Goal: Information Seeking & Learning: Learn about a topic

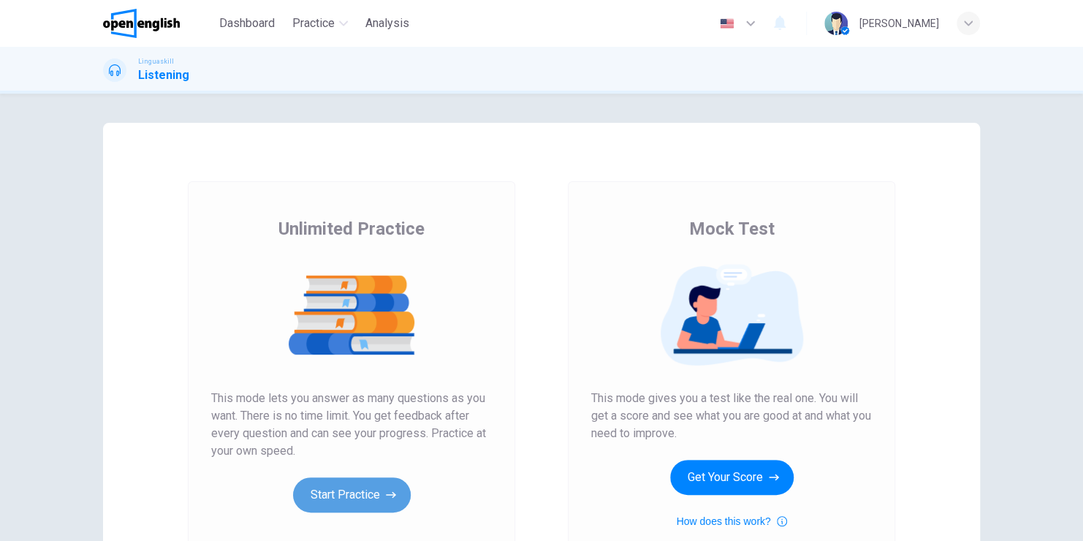
click at [354, 487] on button "Start Practice" at bounding box center [352, 494] width 118 height 35
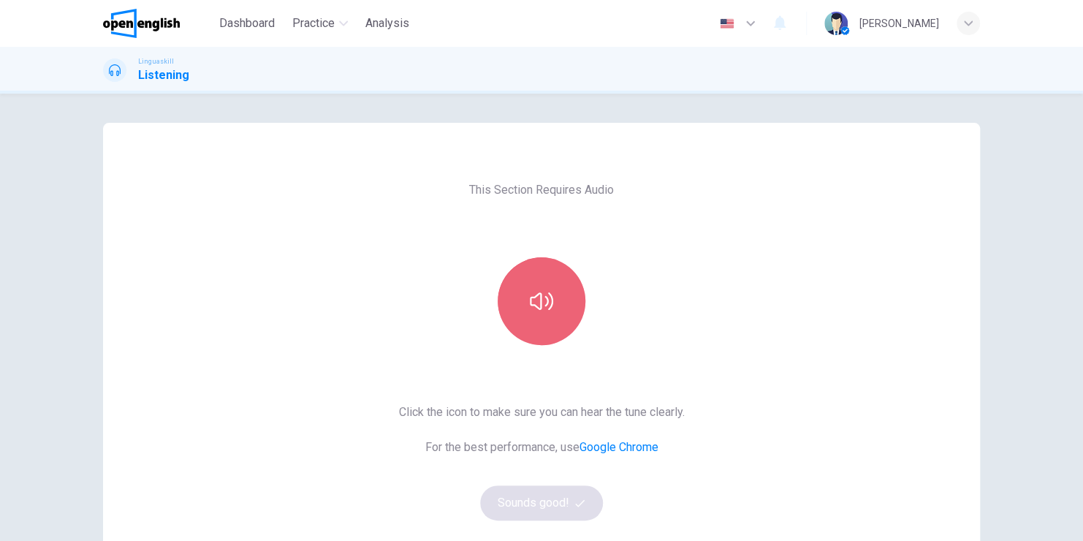
click at [533, 323] on button "button" at bounding box center [542, 301] width 88 height 88
click at [530, 293] on icon "button" at bounding box center [541, 300] width 23 height 23
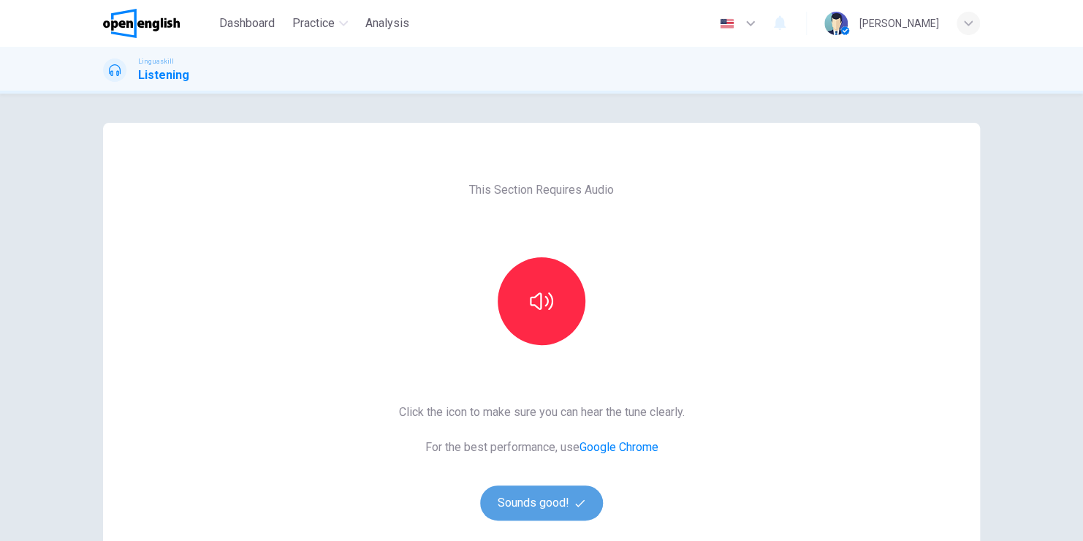
click at [551, 504] on button "Sounds good!" at bounding box center [541, 502] width 123 height 35
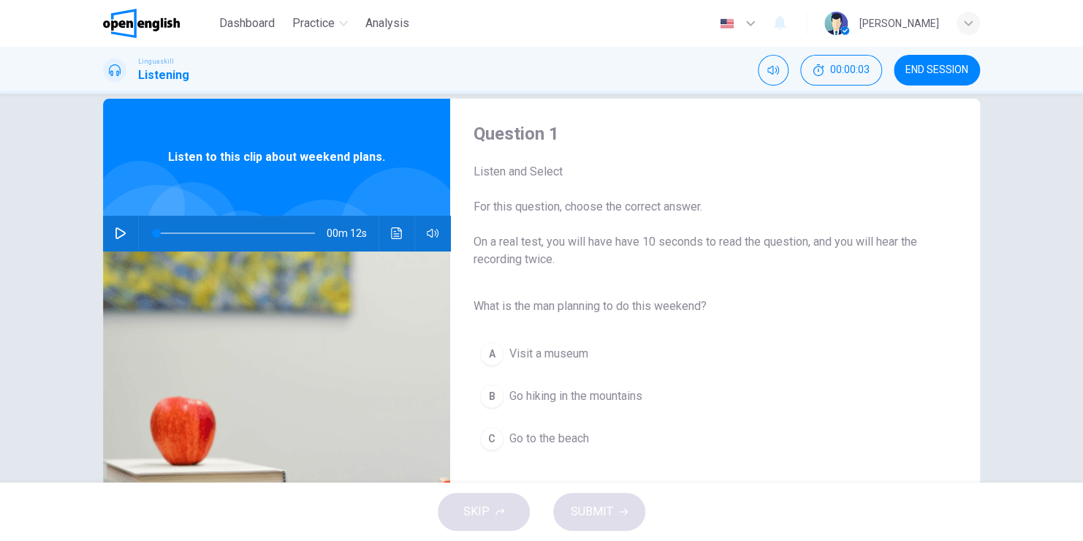
scroll to position [36, 0]
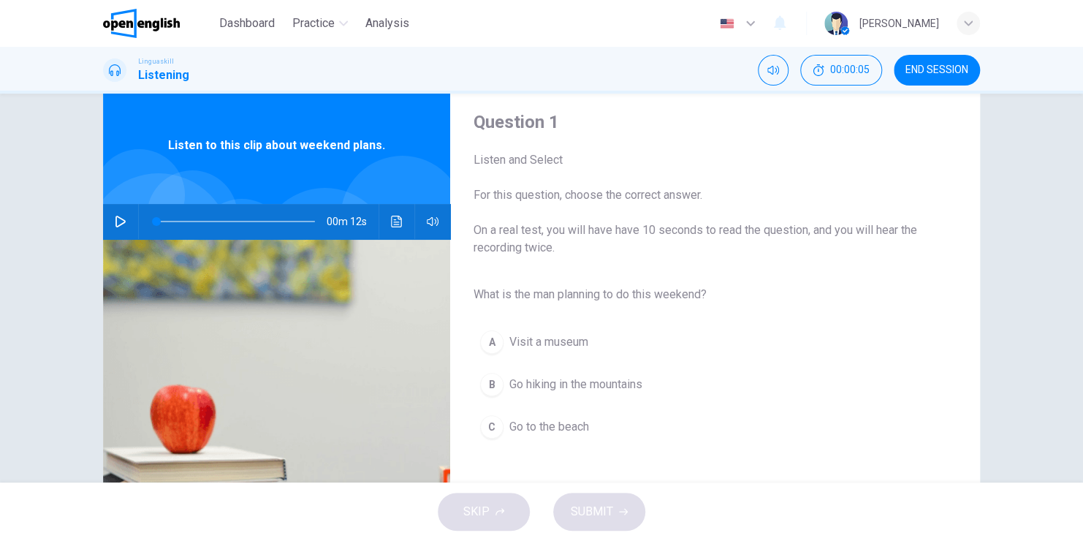
click at [115, 216] on icon "button" at bounding box center [121, 222] width 12 height 12
type input "**"
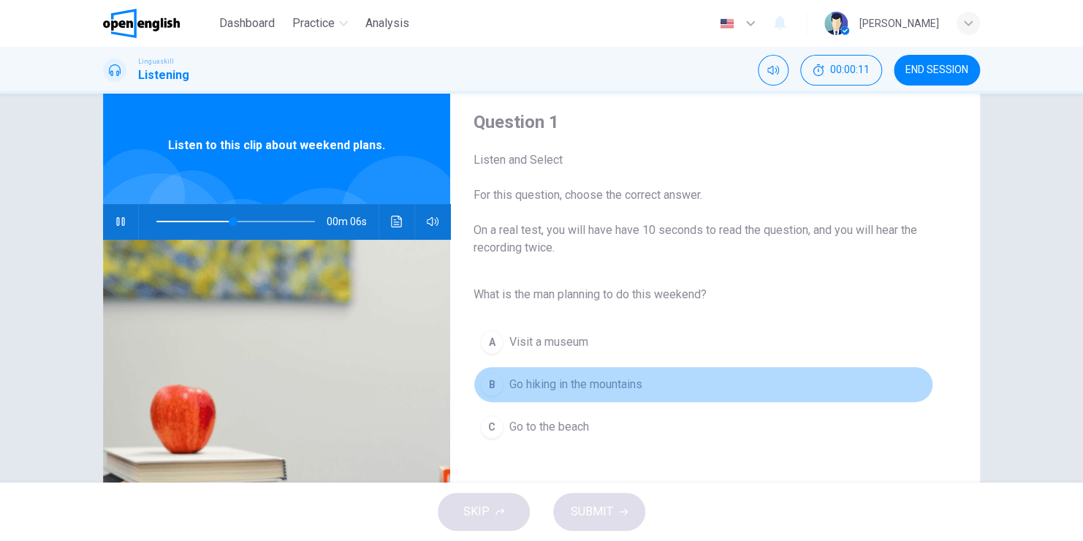
click at [580, 376] on span "Go hiking in the mountains" at bounding box center [575, 385] width 133 height 18
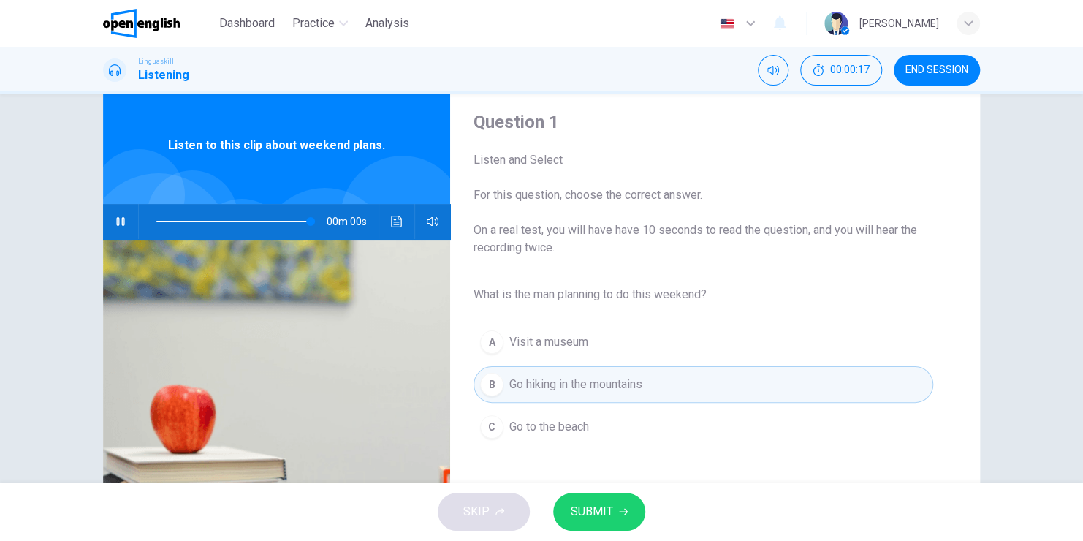
type input "*"
click at [606, 509] on span "SUBMIT" at bounding box center [592, 511] width 42 height 20
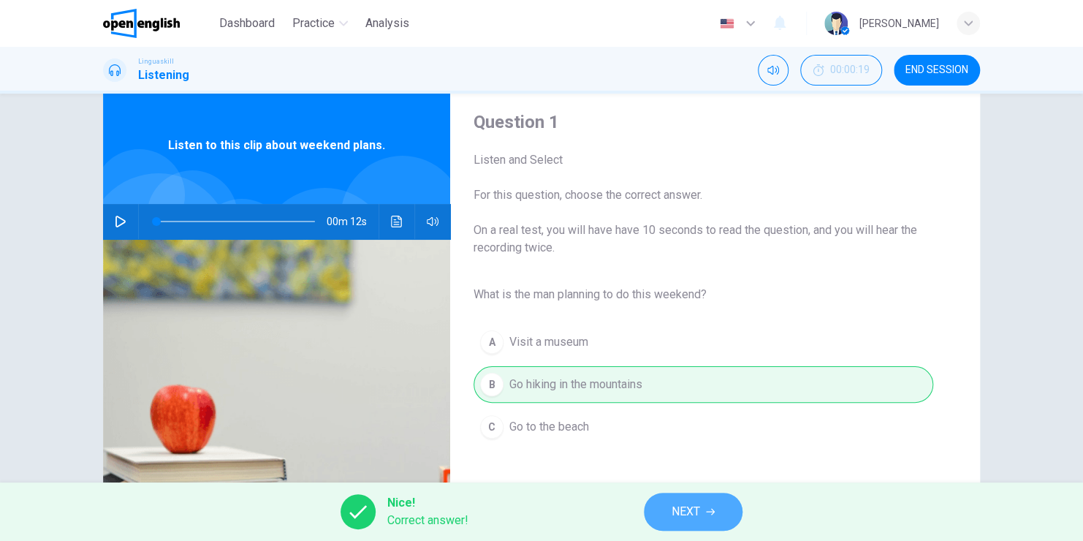
click at [687, 506] on span "NEXT" at bounding box center [686, 511] width 29 height 20
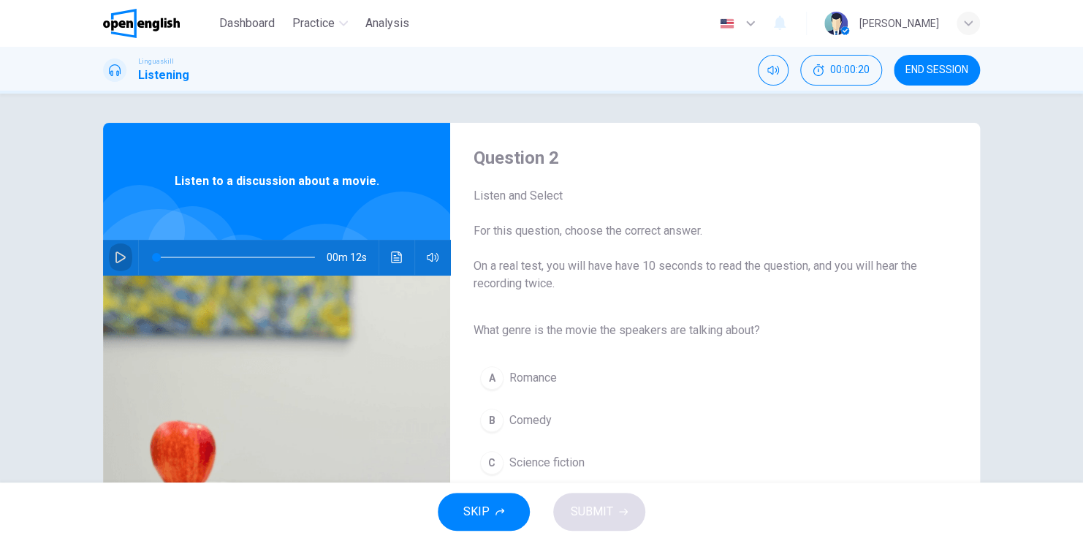
click at [115, 253] on icon "button" at bounding box center [120, 257] width 10 height 12
click at [115, 254] on icon "button" at bounding box center [121, 257] width 12 height 12
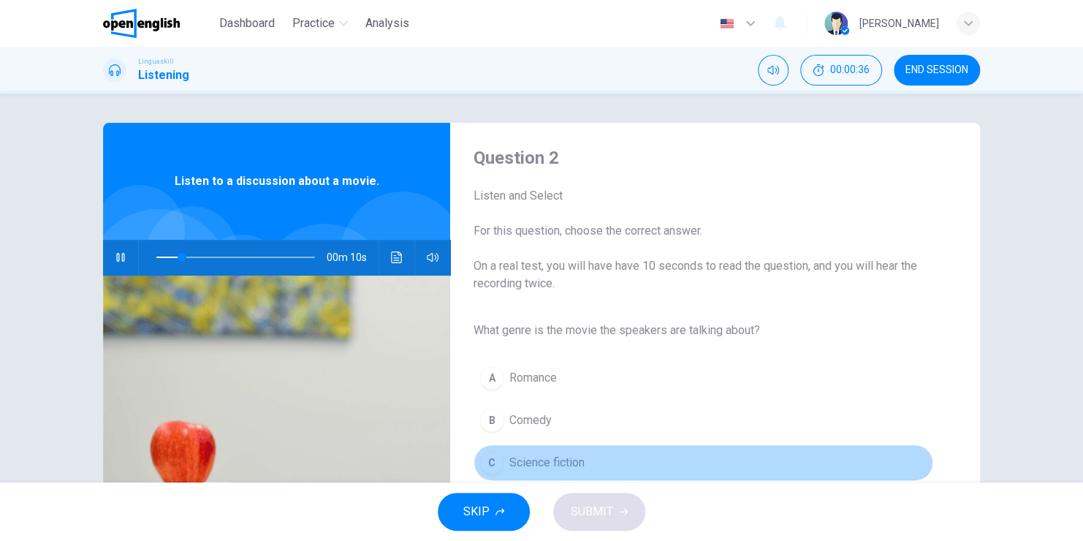
click at [503, 466] on button "C Science fiction" at bounding box center [704, 462] width 460 height 37
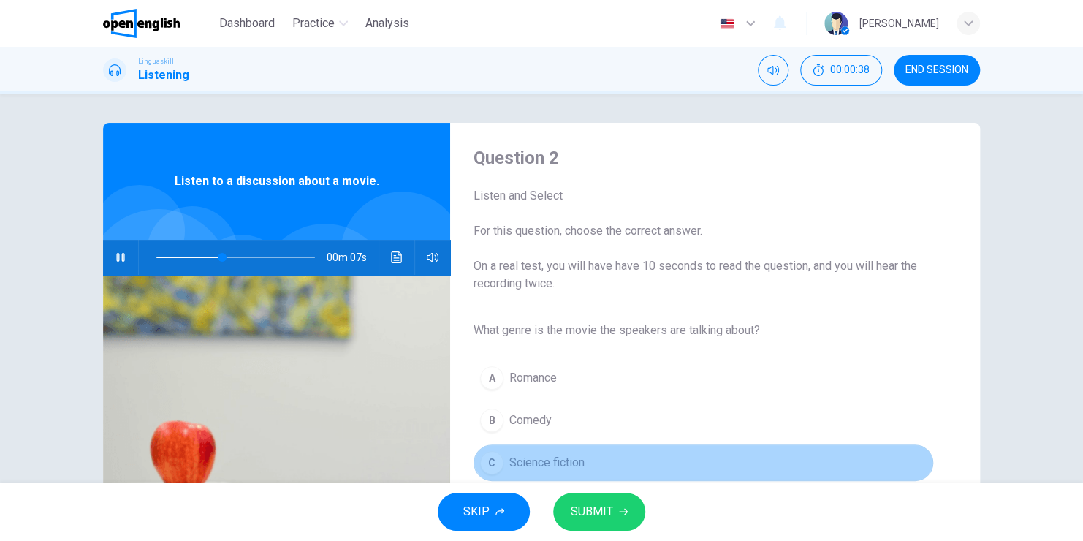
click at [537, 465] on span "Science fiction" at bounding box center [546, 463] width 75 height 18
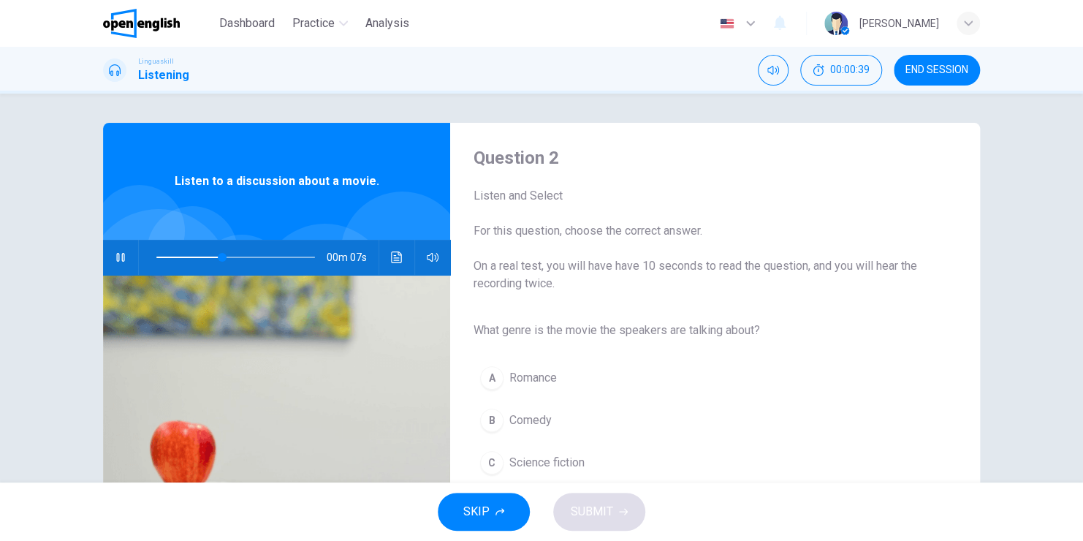
click at [537, 465] on span "Science fiction" at bounding box center [546, 463] width 75 height 18
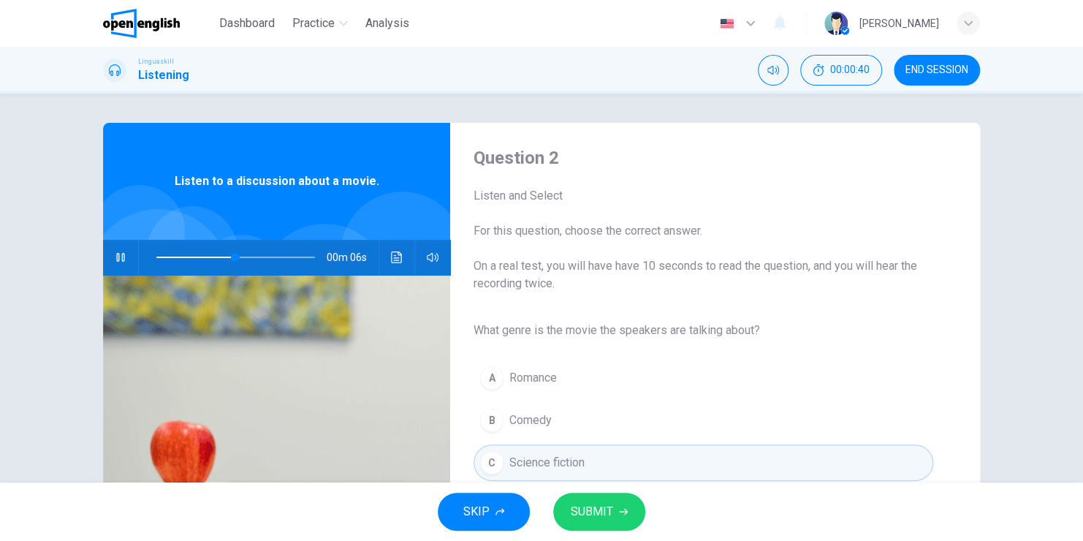
click at [596, 514] on span "SUBMIT" at bounding box center [592, 511] width 42 height 20
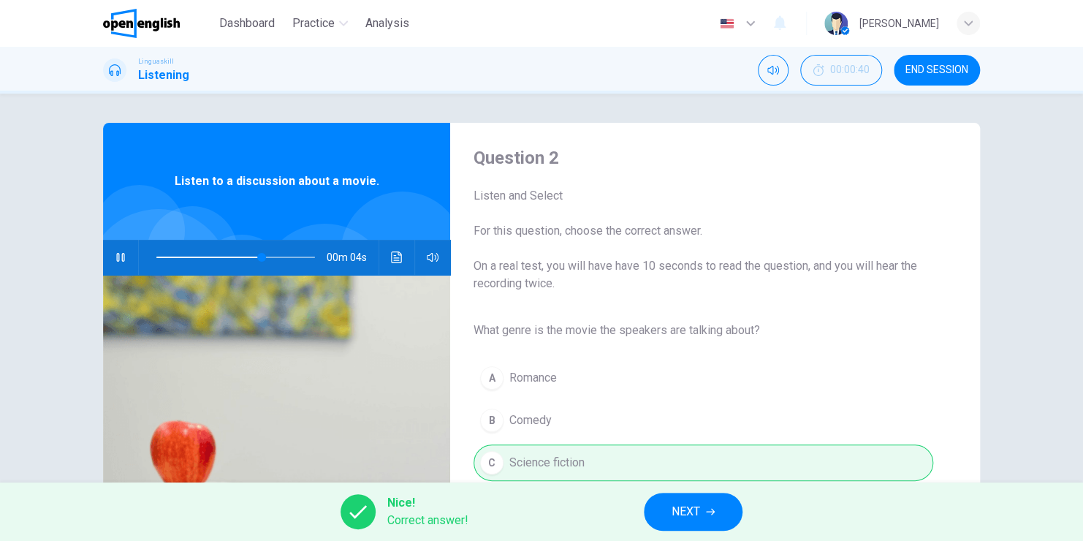
type input "**"
click at [687, 509] on span "NEXT" at bounding box center [686, 511] width 29 height 20
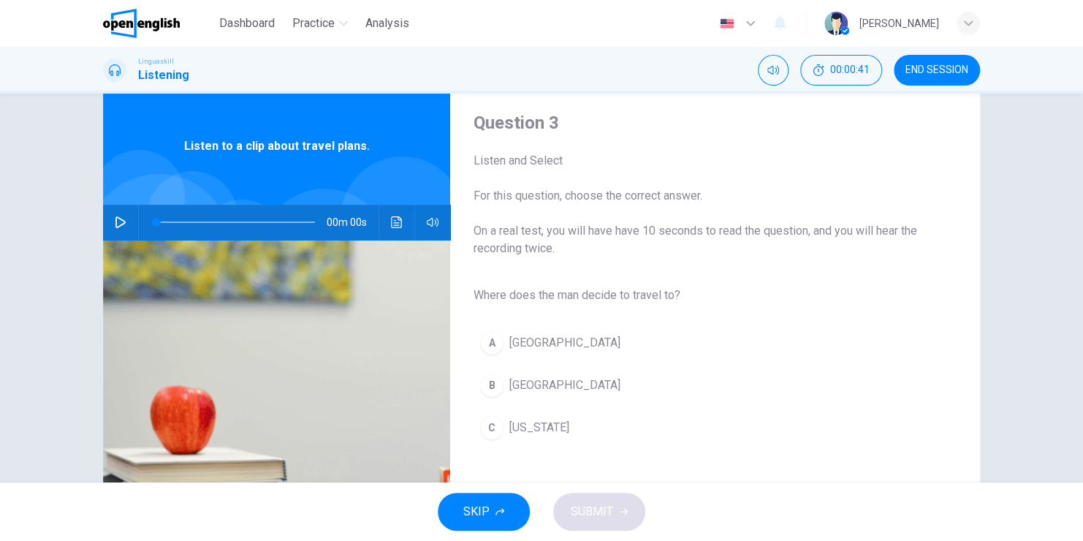
scroll to position [38, 0]
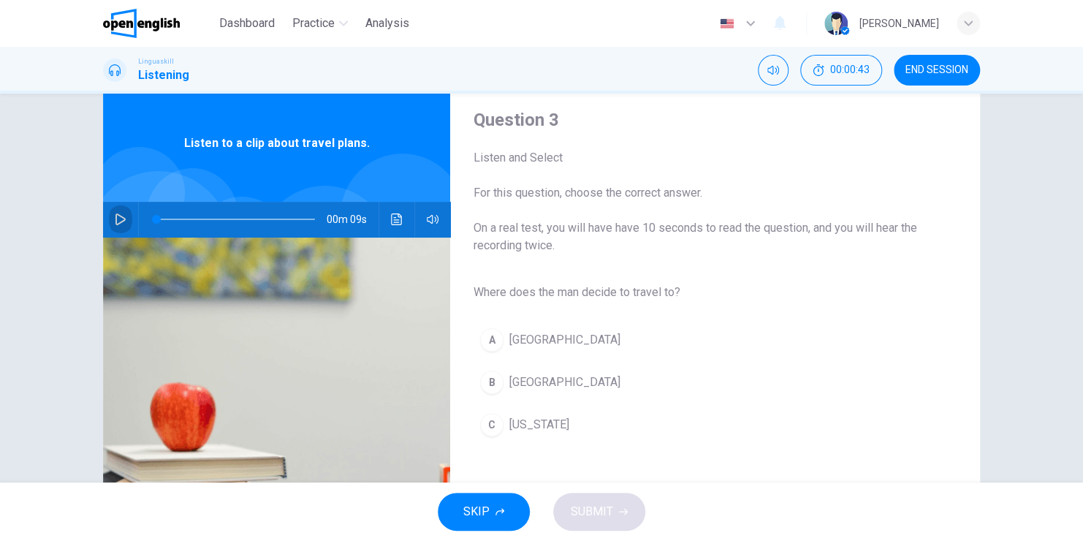
click at [115, 219] on icon "button" at bounding box center [121, 219] width 12 height 12
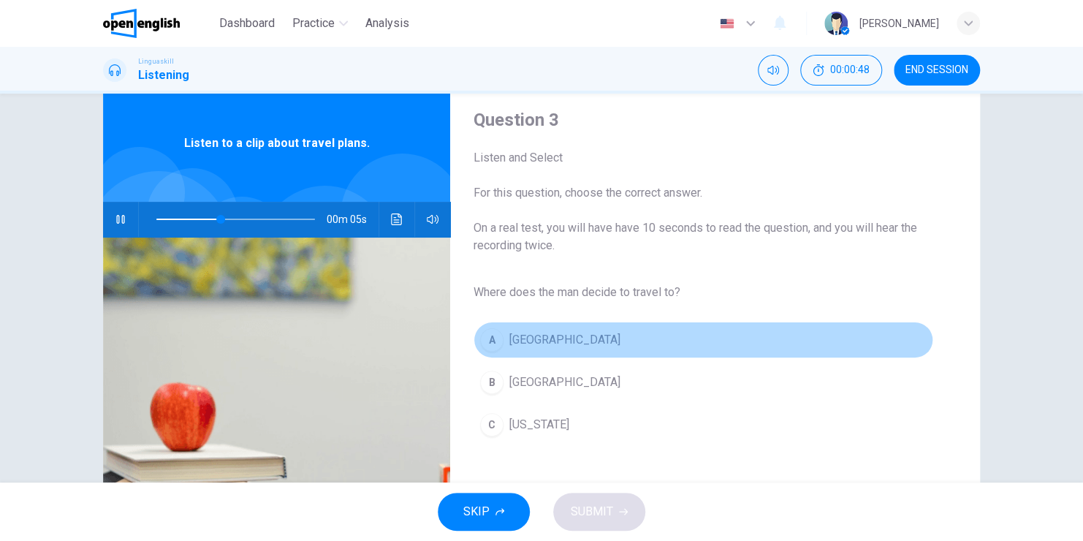
click at [520, 341] on span "[GEOGRAPHIC_DATA]" at bounding box center [564, 340] width 111 height 18
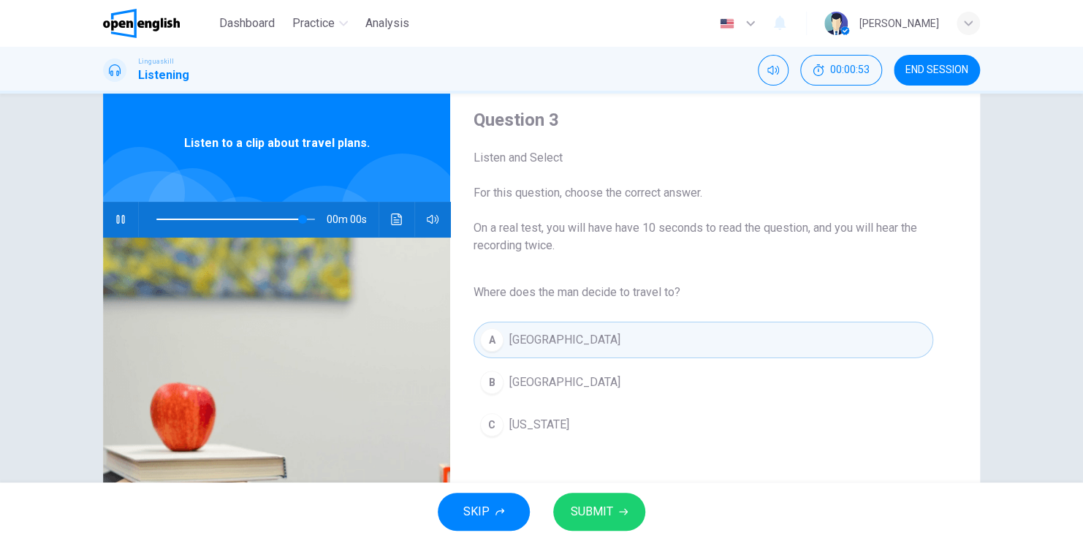
type input "*"
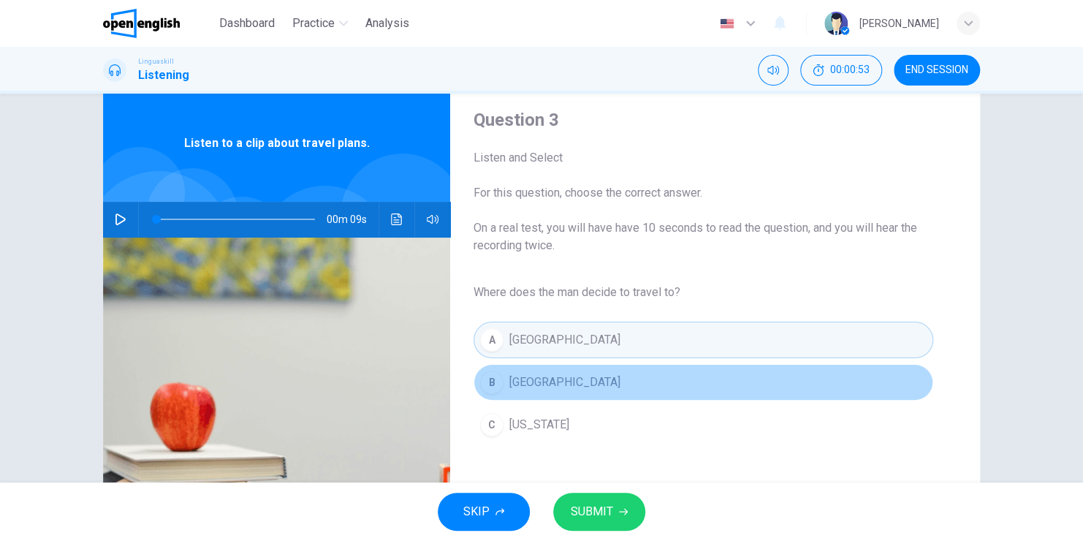
click at [521, 384] on span "[GEOGRAPHIC_DATA]" at bounding box center [564, 382] width 111 height 18
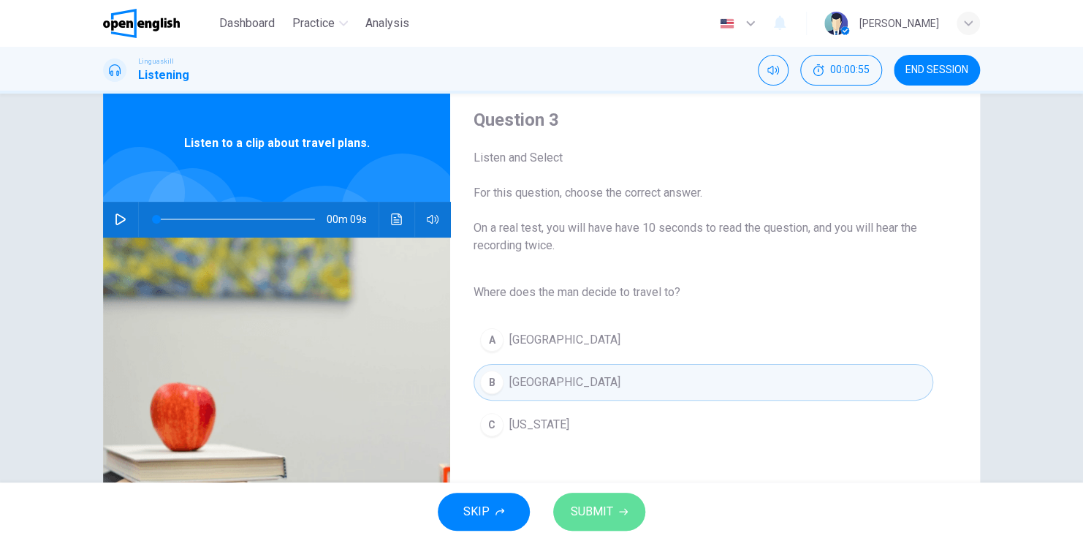
click at [596, 507] on span "SUBMIT" at bounding box center [592, 511] width 42 height 20
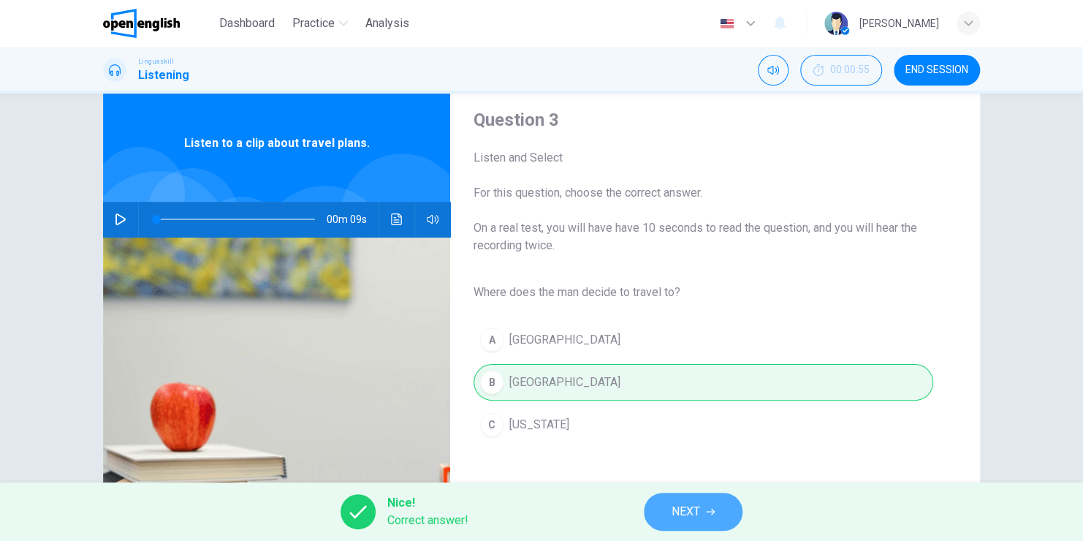
click at [683, 495] on button "NEXT" at bounding box center [693, 512] width 99 height 38
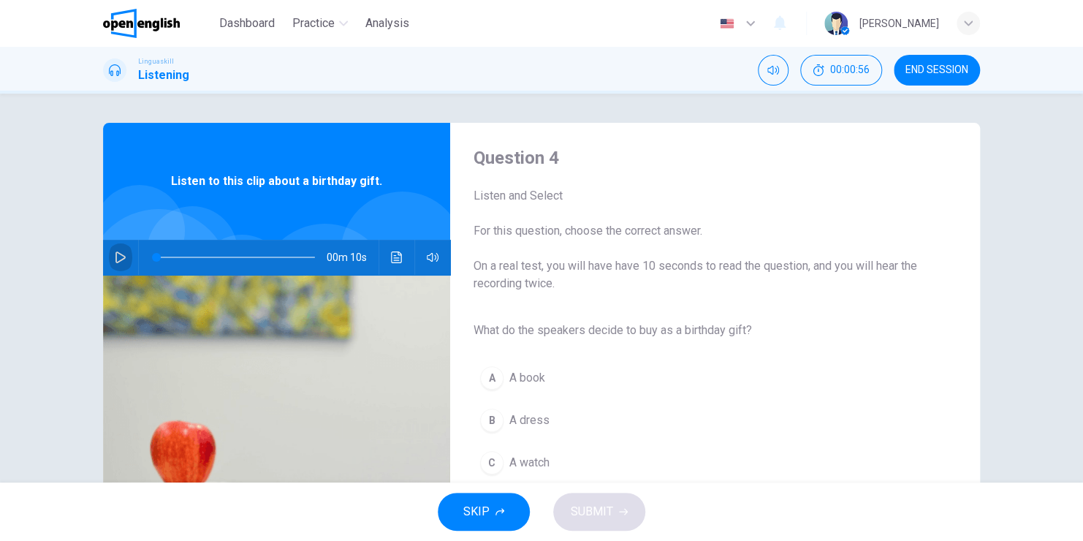
click at [118, 252] on icon "button" at bounding box center [121, 257] width 12 height 12
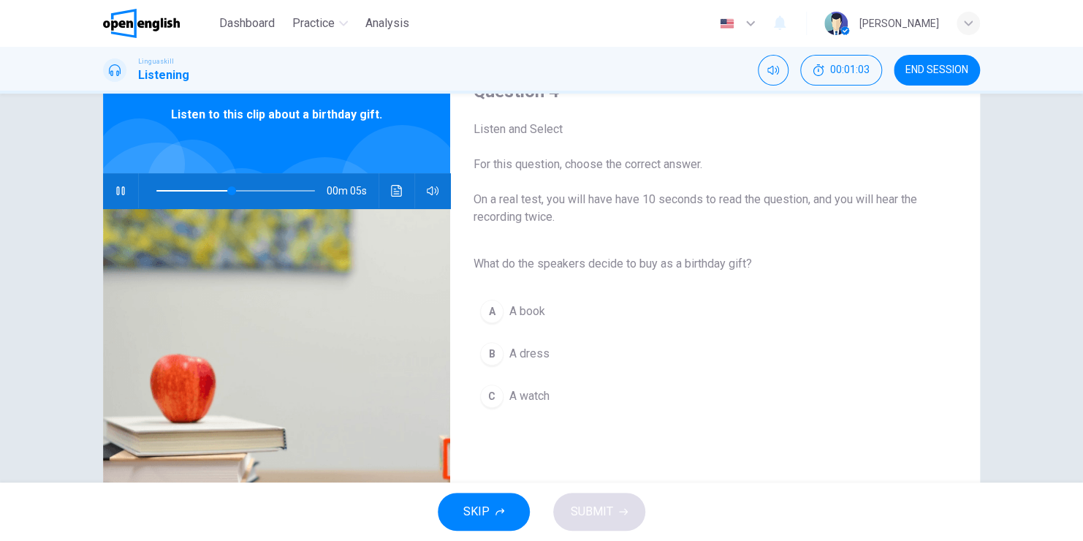
scroll to position [79, 0]
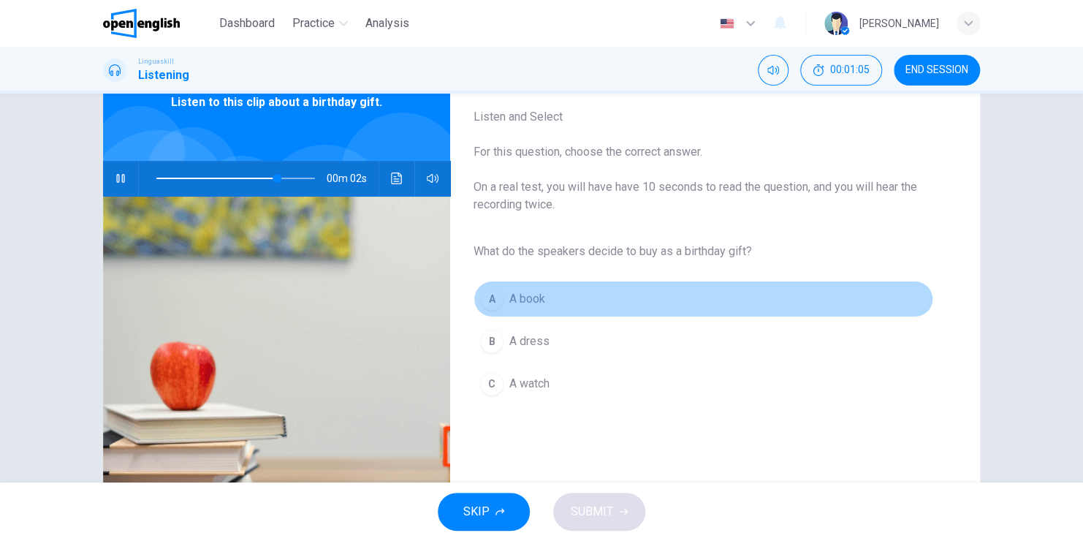
click at [484, 298] on div "A" at bounding box center [491, 298] width 23 height 23
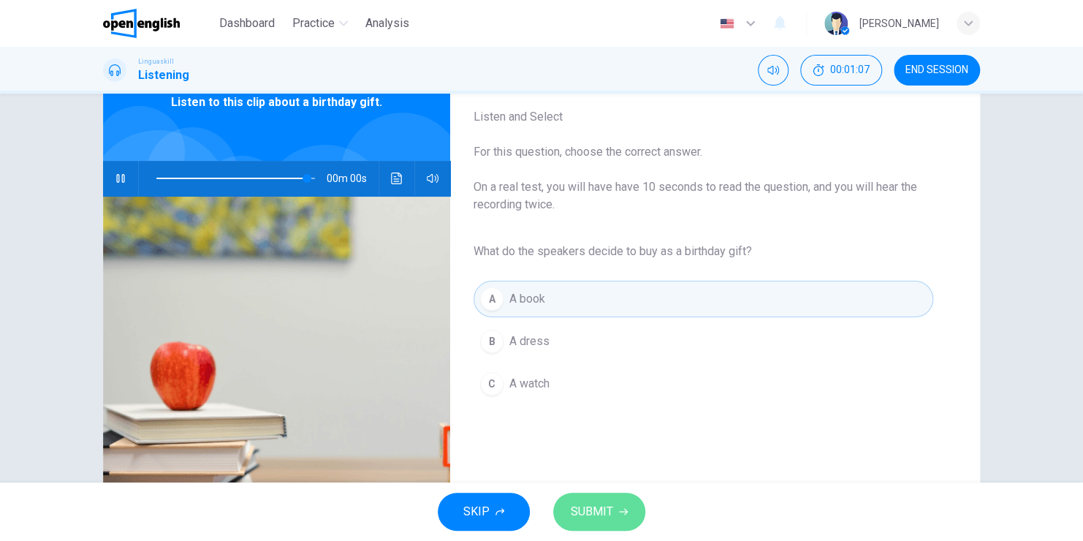
click at [625, 512] on icon "button" at bounding box center [623, 512] width 9 height 7
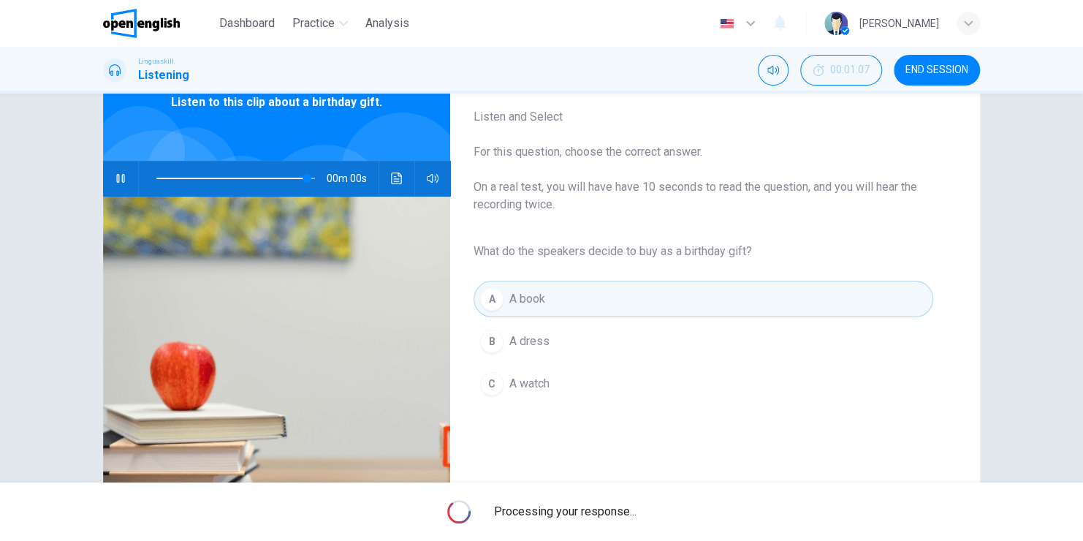
type input "*"
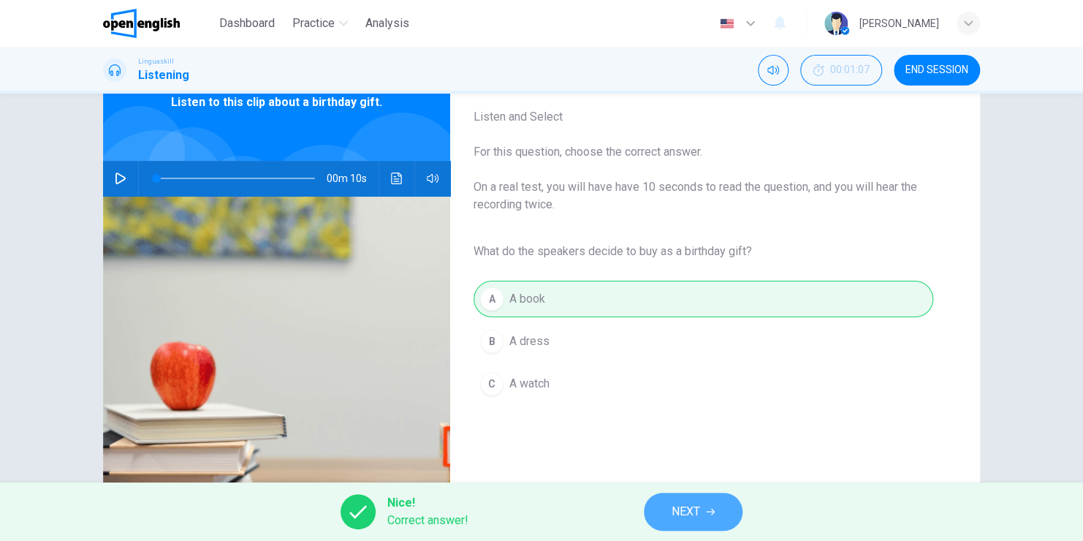
click at [696, 500] on button "NEXT" at bounding box center [693, 512] width 99 height 38
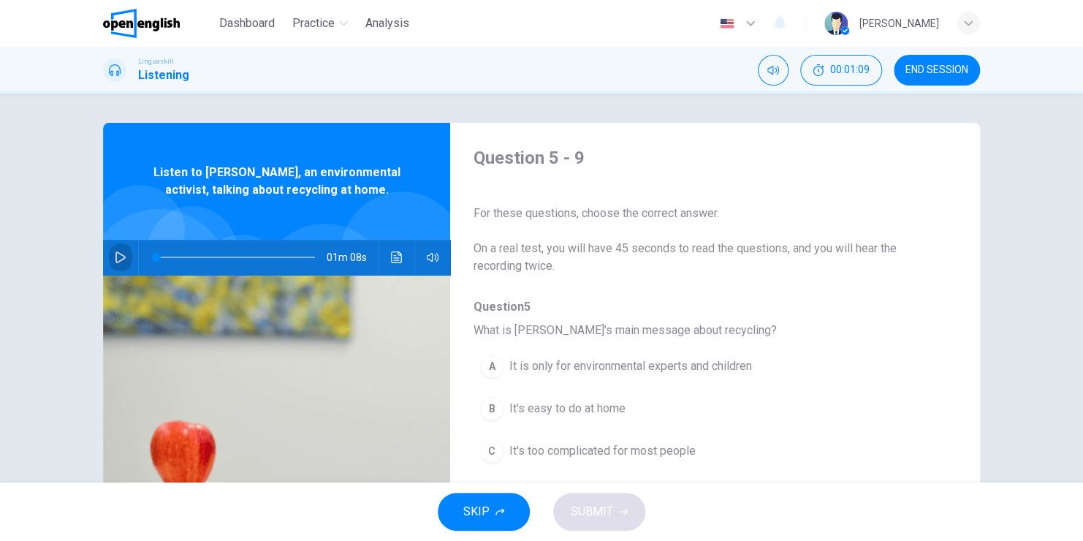
click at [112, 250] on button "button" at bounding box center [120, 257] width 23 height 35
drag, startPoint x: 943, startPoint y: 248, endPoint x: 946, endPoint y: 269, distance: 20.8
click at [946, 269] on div "Question 5 - 9 For these questions, choose the correct answer. On a real test, …" at bounding box center [703, 376] width 506 height 461
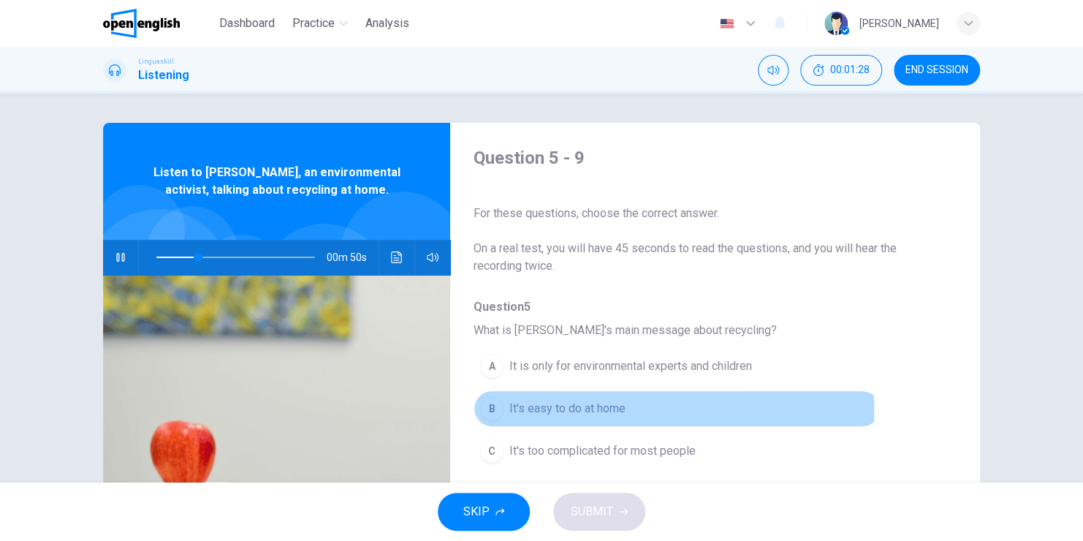
click at [519, 411] on span "It's easy to do at home" at bounding box center [567, 409] width 116 height 18
click at [494, 410] on div "B" at bounding box center [491, 408] width 23 height 23
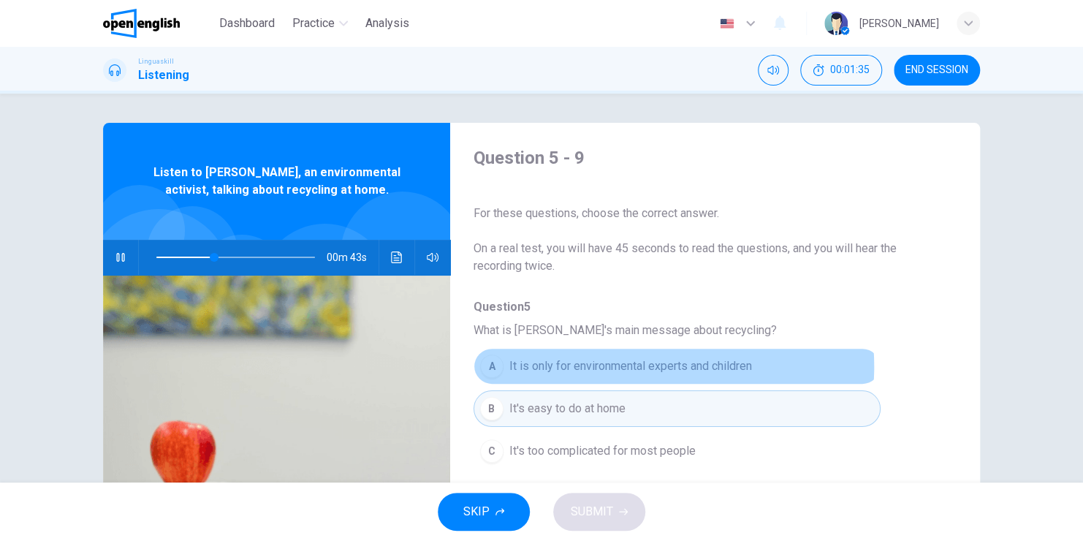
click at [633, 366] on span "It is only for environmental experts and children" at bounding box center [630, 366] width 243 height 18
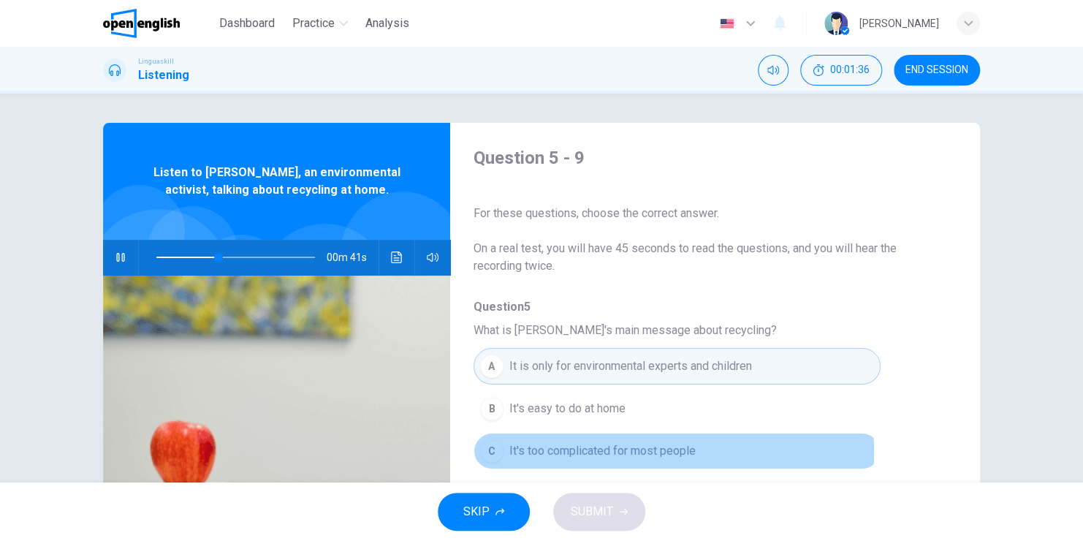
click at [615, 451] on span "It's too complicated for most people" at bounding box center [602, 451] width 186 height 18
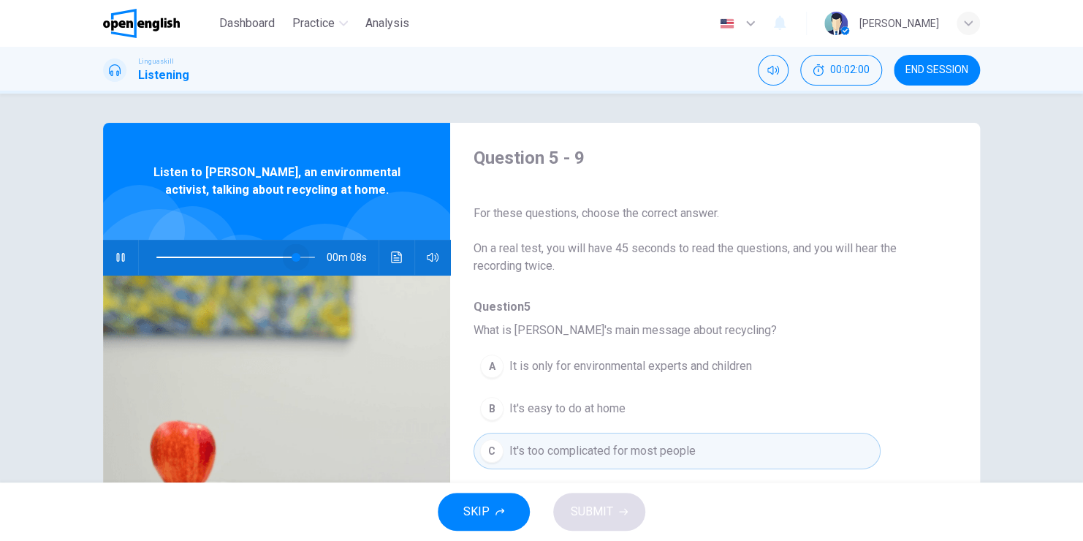
click at [293, 251] on span at bounding box center [235, 257] width 159 height 20
click at [309, 261] on span at bounding box center [235, 257] width 159 height 20
type input "*"
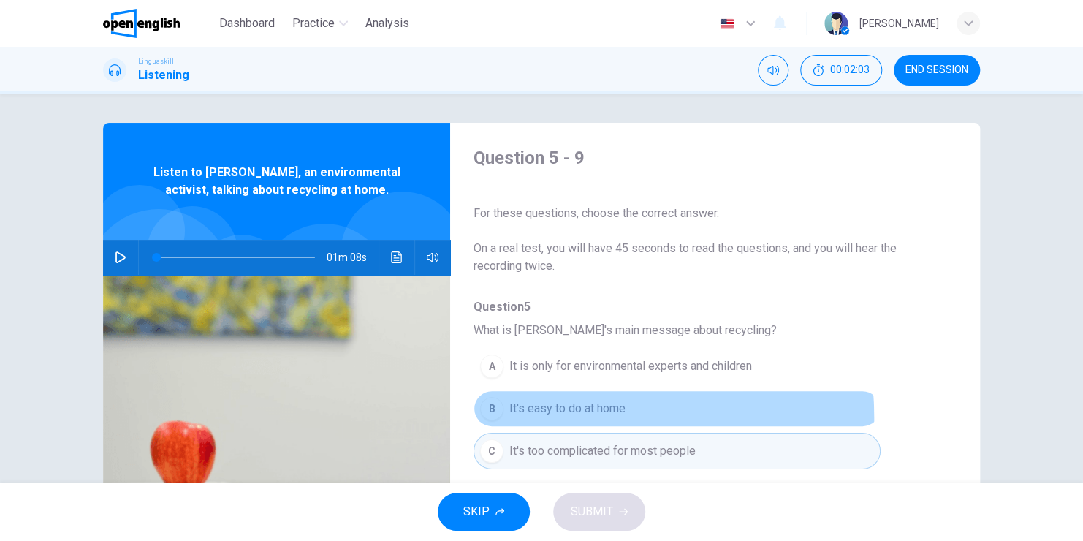
click at [529, 417] on button "B It's easy to do at home" at bounding box center [677, 408] width 407 height 37
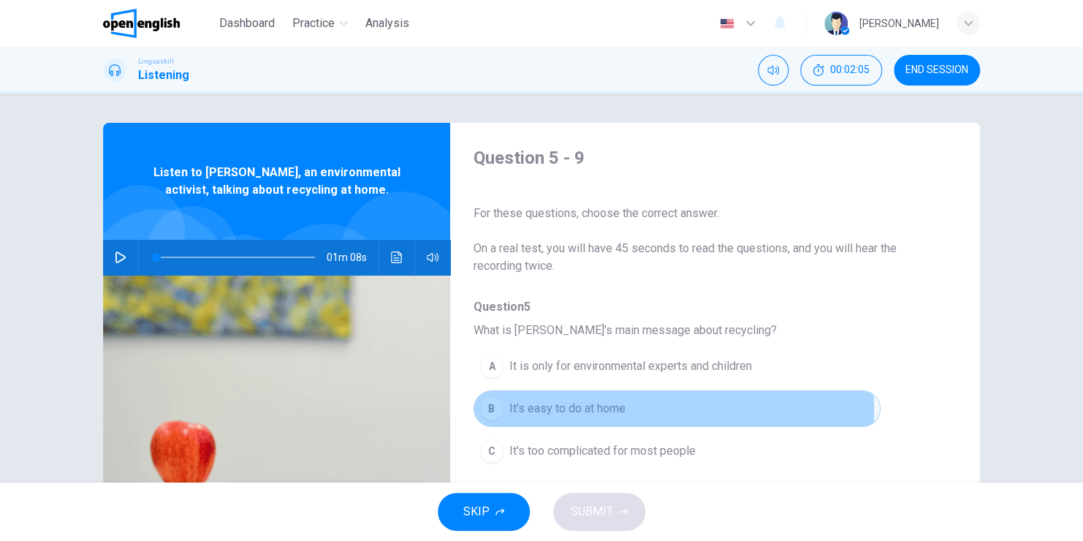
click at [539, 411] on span "It's easy to do at home" at bounding box center [567, 409] width 116 height 18
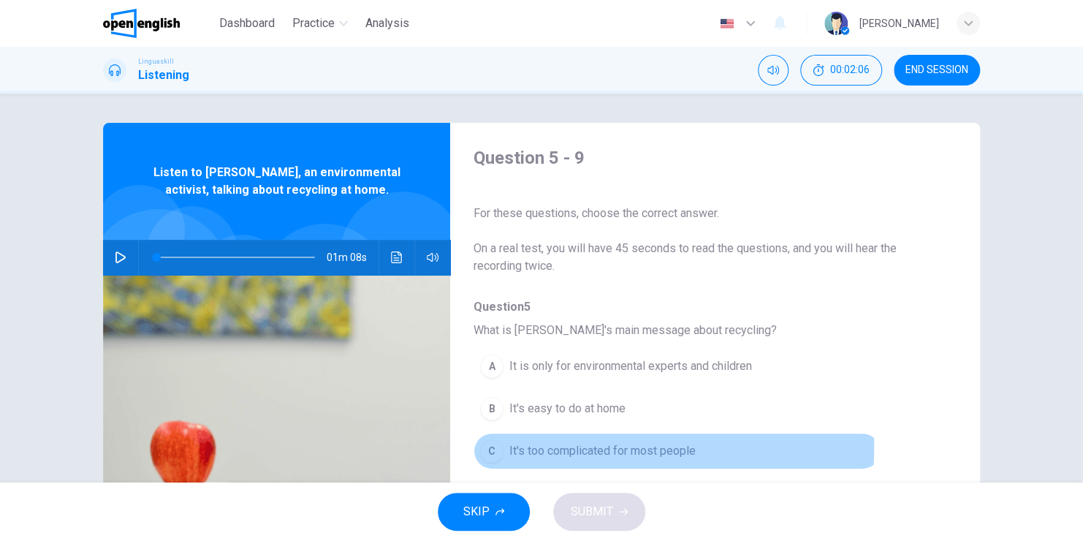
click at [561, 446] on span "It's too complicated for most people" at bounding box center [602, 451] width 186 height 18
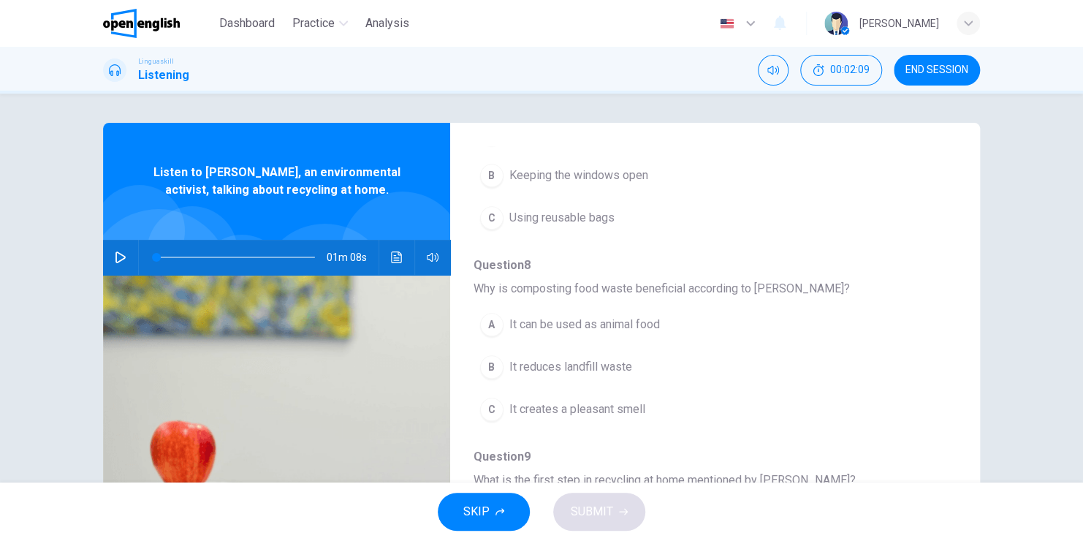
scroll to position [626, 0]
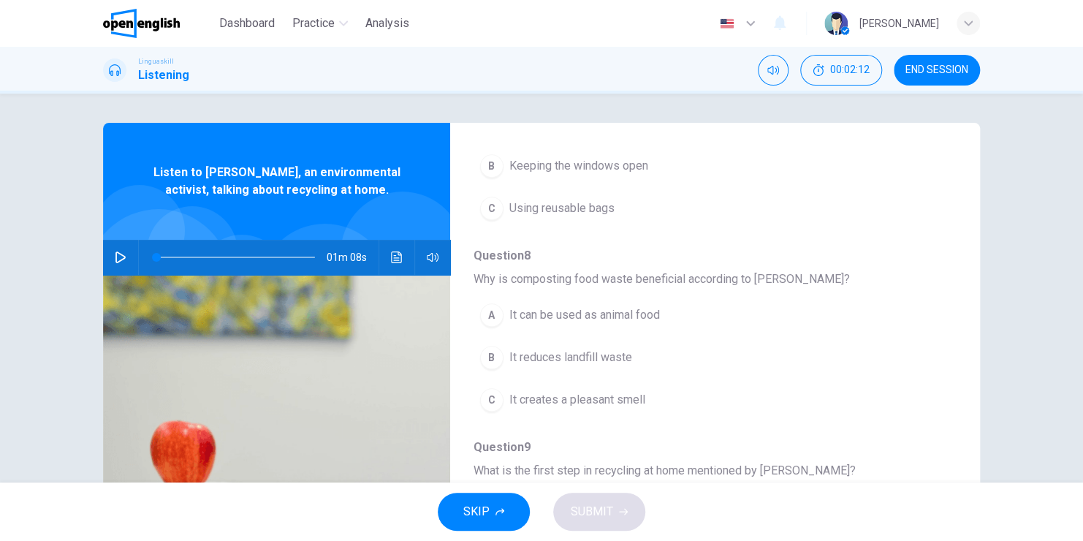
drag, startPoint x: 953, startPoint y: 438, endPoint x: 953, endPoint y: 473, distance: 35.1
click at [953, 473] on div "Question 5 - 9 For these questions, choose the correct answer. On a real test, …" at bounding box center [541, 377] width 877 height 508
drag, startPoint x: 953, startPoint y: 473, endPoint x: 979, endPoint y: 307, distance: 168.0
click at [979, 307] on div "Question 5 - 9 For these questions, choose the correct answer. On a real test, …" at bounding box center [542, 377] width 924 height 508
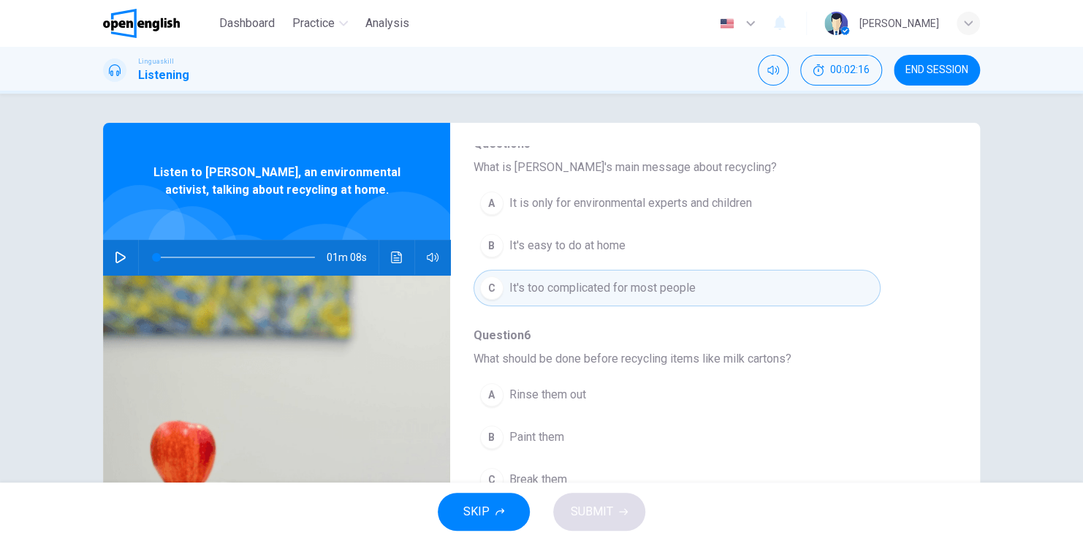
scroll to position [160, 0]
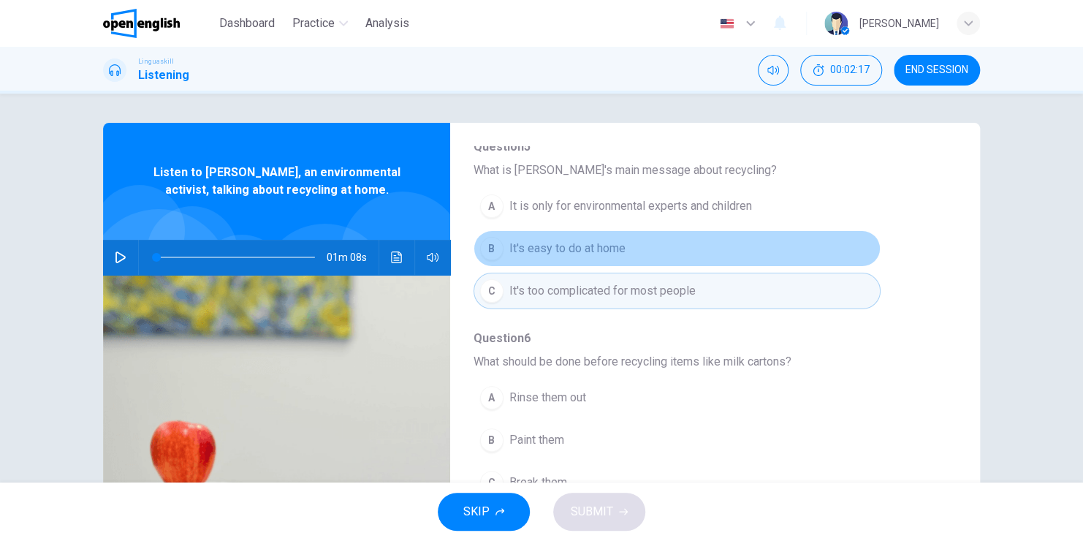
click at [761, 253] on button "B It's easy to do at home" at bounding box center [677, 248] width 407 height 37
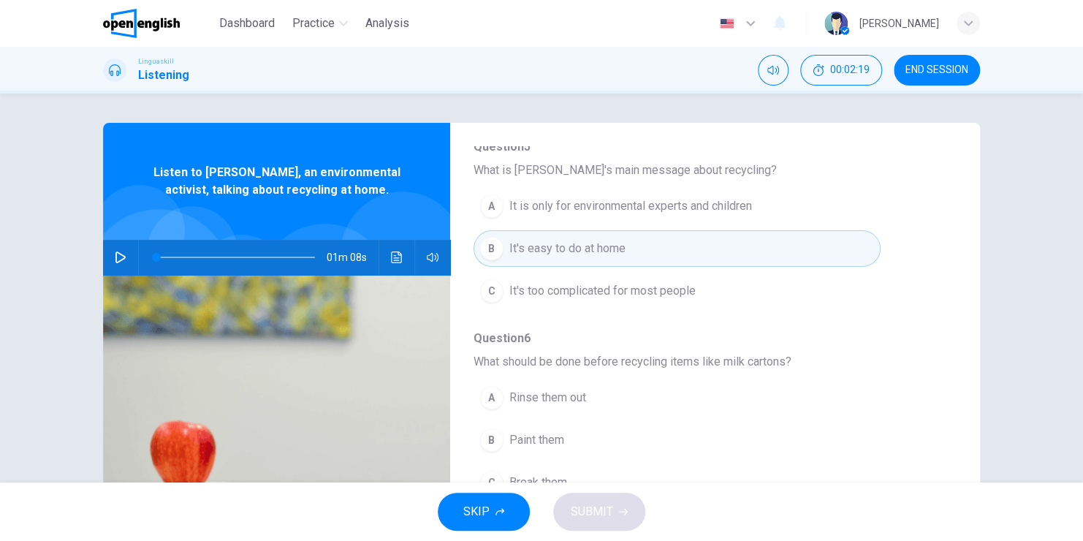
drag, startPoint x: 956, startPoint y: 365, endPoint x: 957, endPoint y: 395, distance: 30.0
click at [957, 395] on div "Question 5 - 9 For these questions, choose the correct answer. On a real test, …" at bounding box center [541, 377] width 877 height 508
drag, startPoint x: 957, startPoint y: 392, endPoint x: 718, endPoint y: 403, distance: 238.5
click at [718, 403] on div "Question 5 - 9 For these questions, choose the correct answer. On a real test, …" at bounding box center [541, 377] width 877 height 508
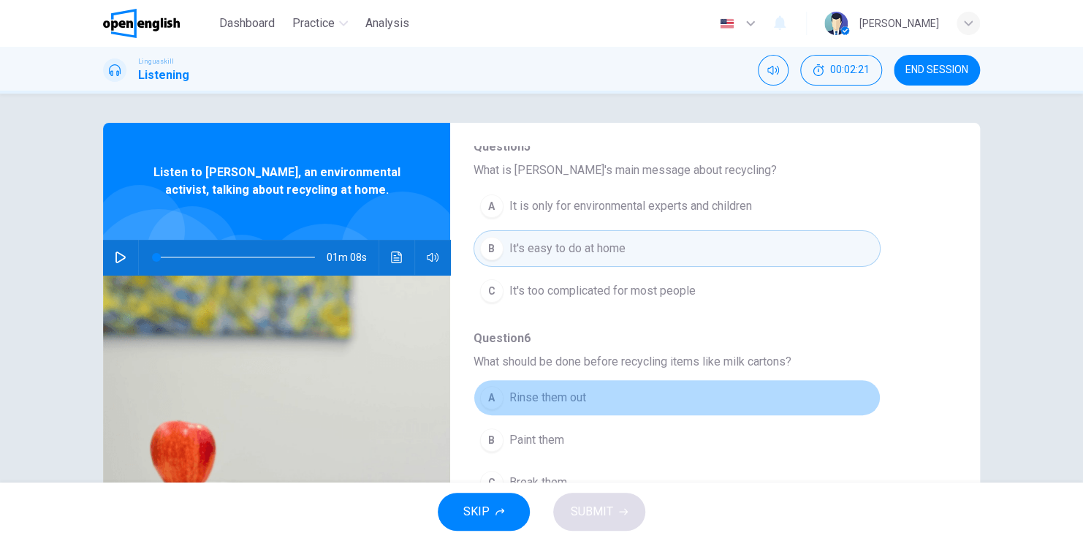
click at [718, 403] on button "A Rinse them out" at bounding box center [677, 397] width 407 height 37
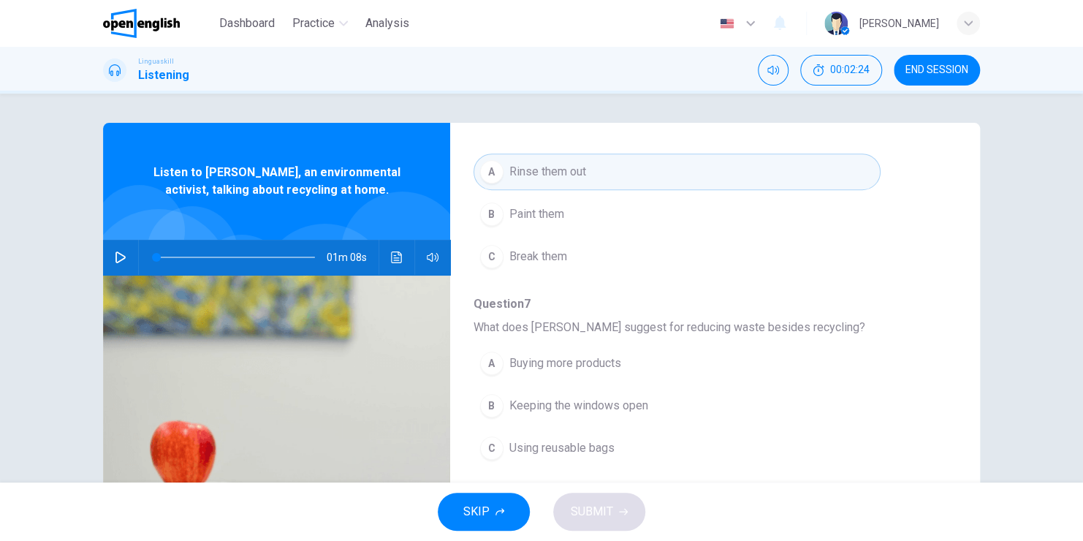
scroll to position [409, 0]
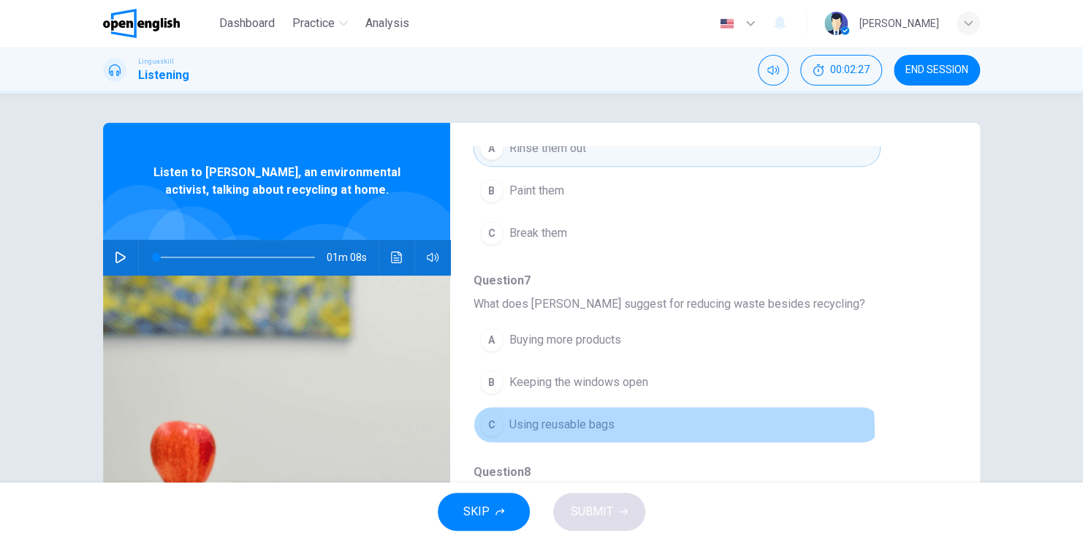
click at [583, 430] on span "Using reusable bags" at bounding box center [561, 425] width 105 height 18
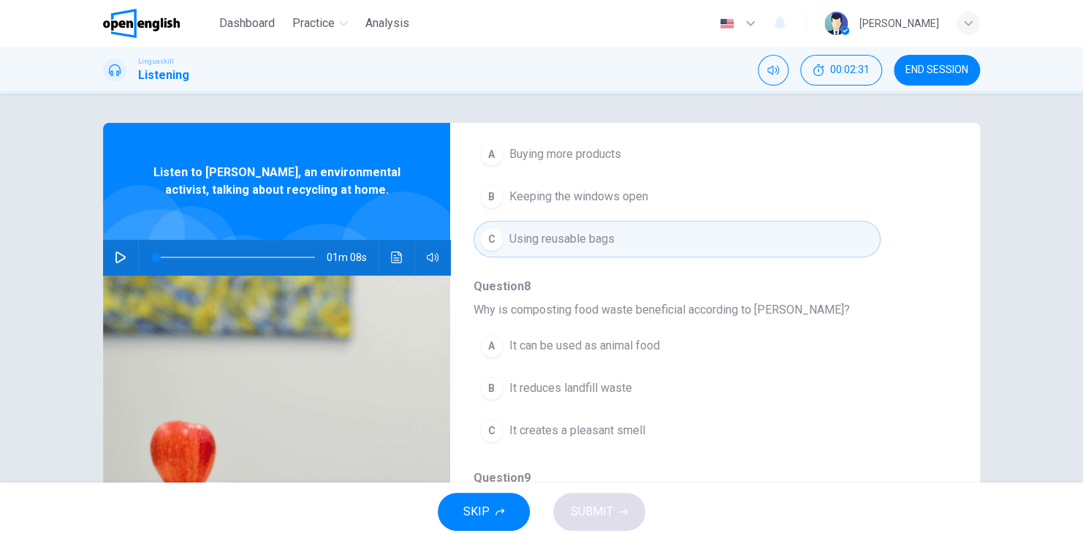
scroll to position [599, 0]
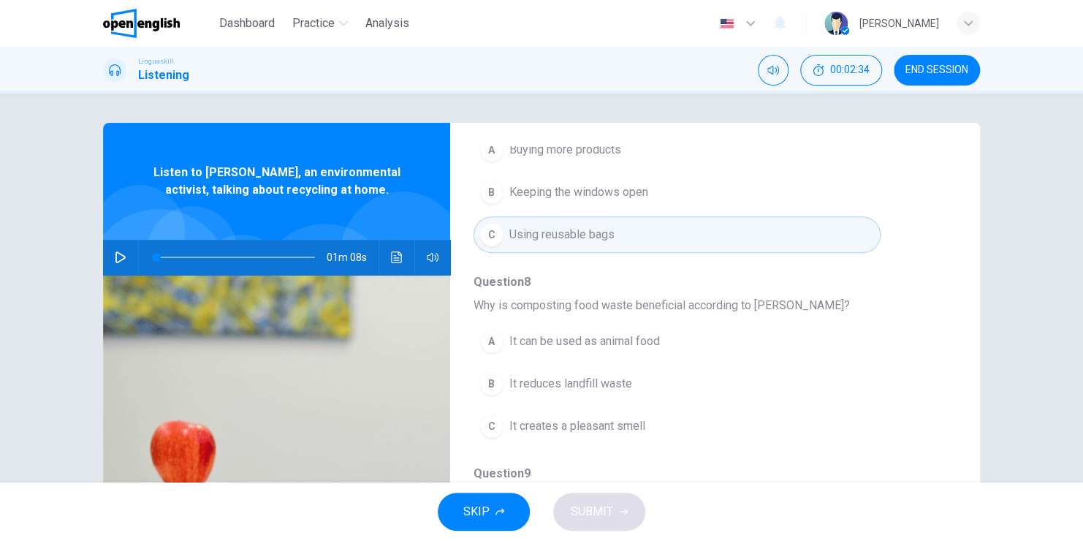
click at [629, 371] on button "B It reduces landfill waste" at bounding box center [677, 383] width 407 height 37
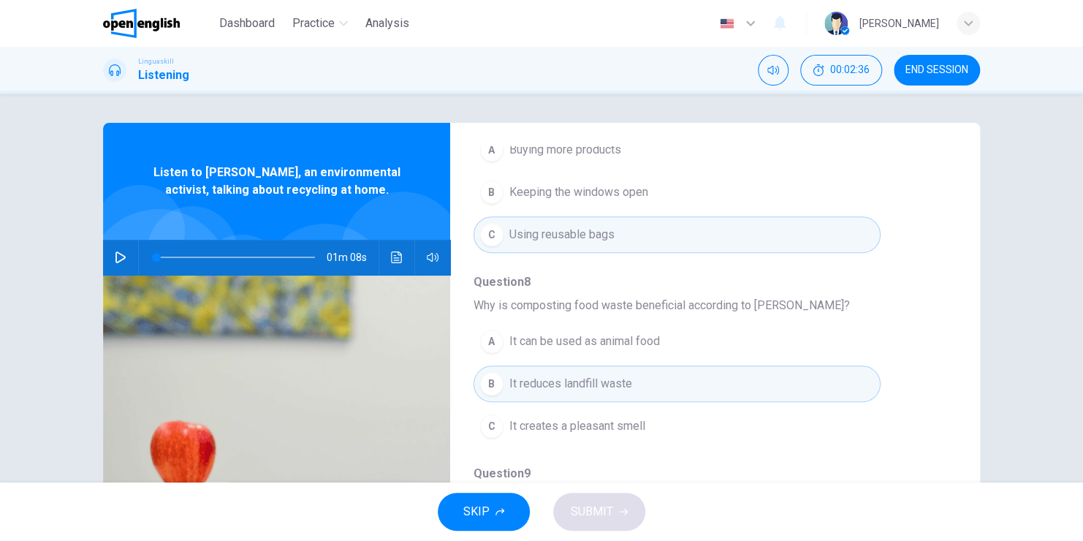
scroll to position [626, 0]
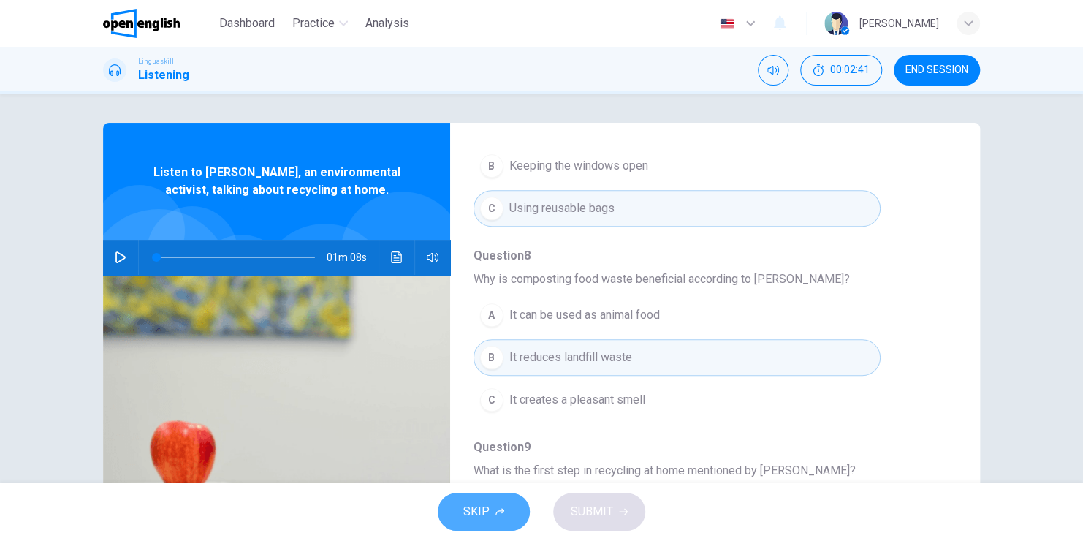
click at [482, 504] on span "SKIP" at bounding box center [476, 511] width 26 height 20
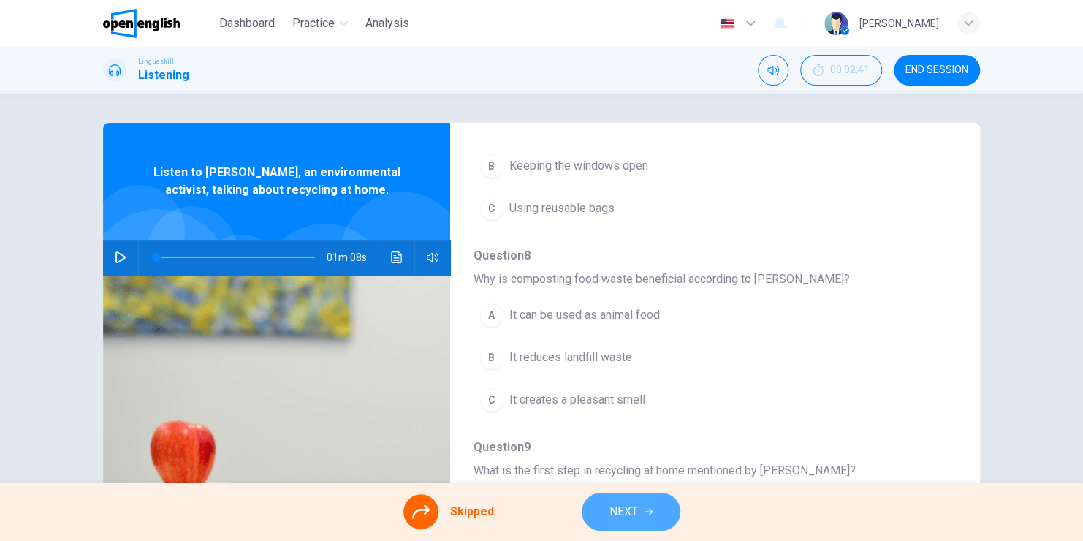
click at [642, 517] on button "NEXT" at bounding box center [631, 512] width 99 height 38
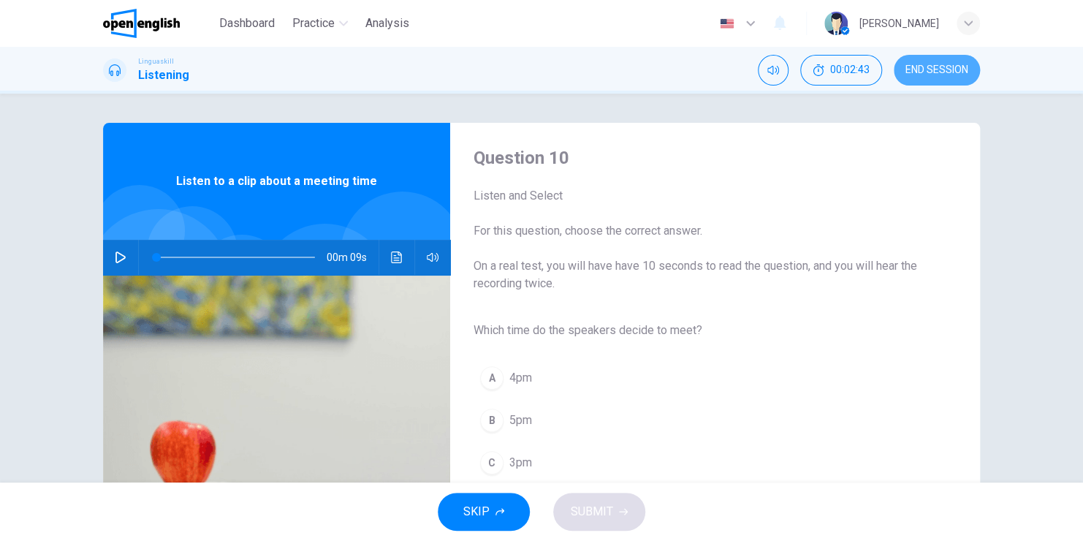
click at [956, 67] on span "END SESSION" at bounding box center [936, 70] width 63 height 12
